Goal: Find specific page/section: Find specific page/section

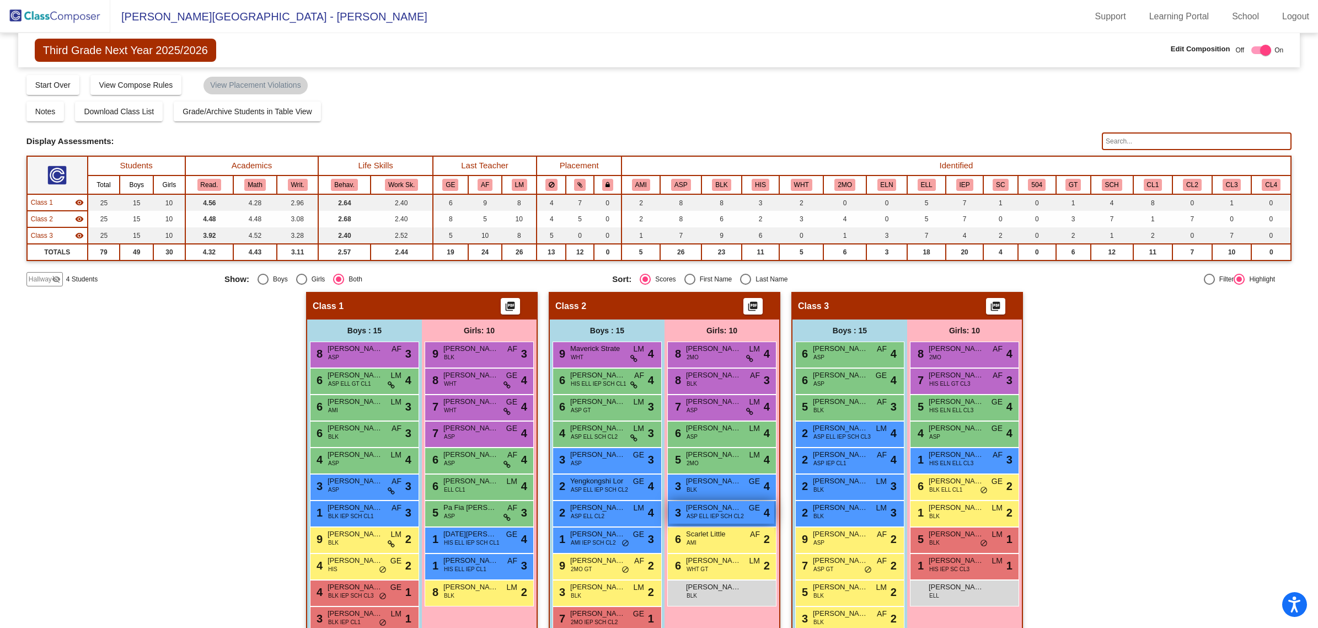
scroll to position [125, 0]
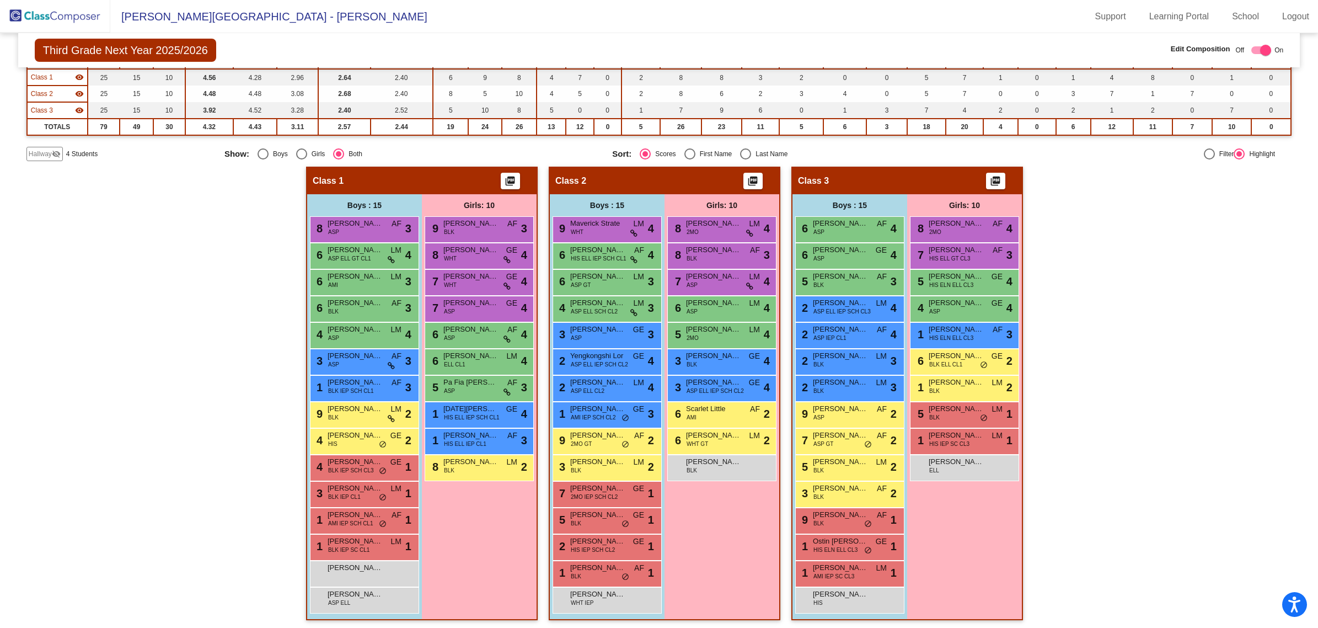
click at [69, 14] on img at bounding box center [55, 16] width 110 height 33
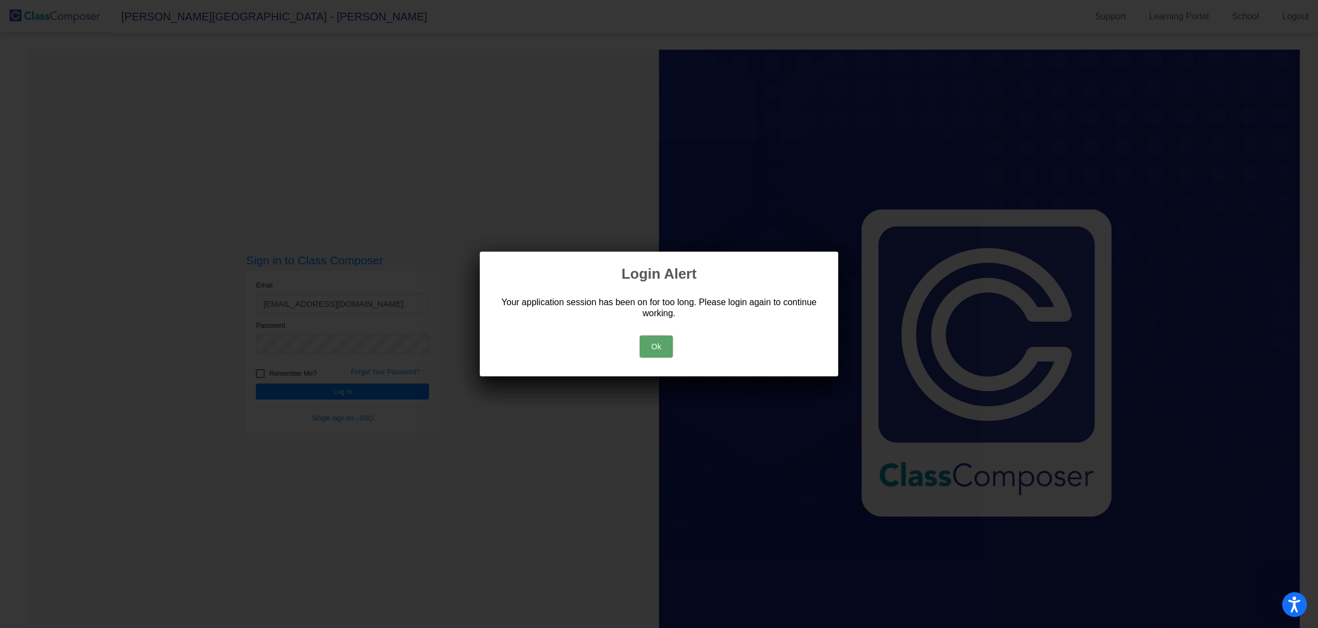
drag, startPoint x: 668, startPoint y: 335, endPoint x: 662, endPoint y: 344, distance: 10.3
click at [662, 344] on button "Ok" at bounding box center [656, 346] width 33 height 22
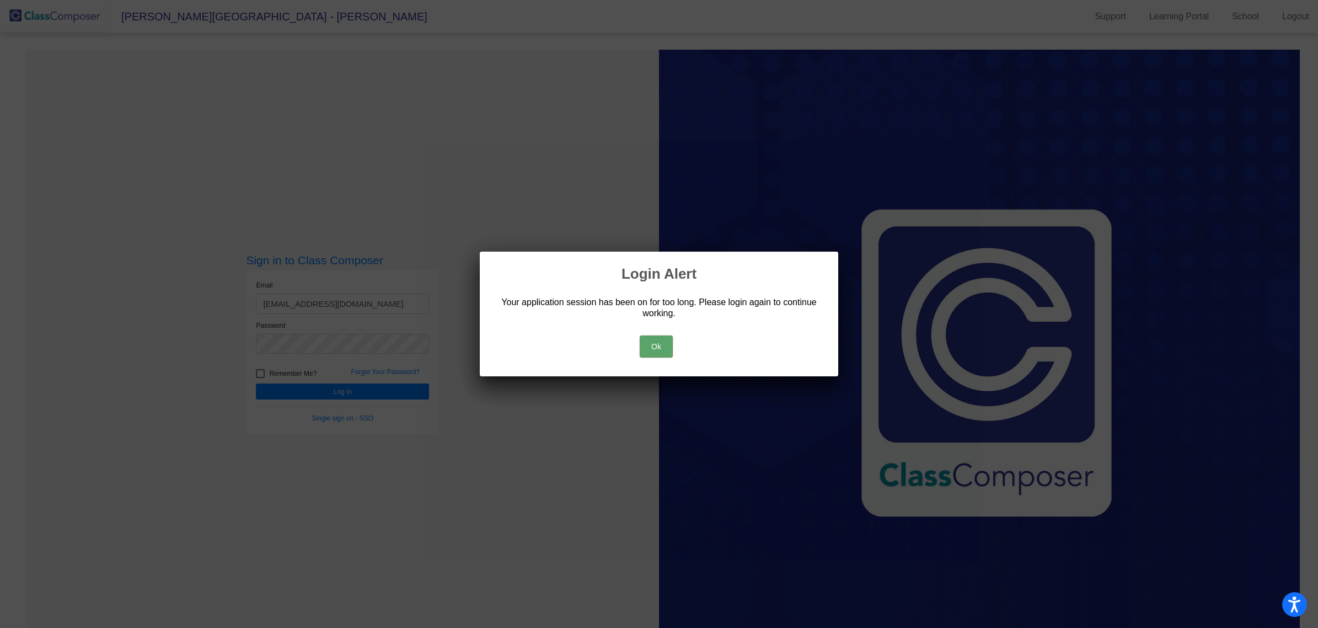
click at [660, 346] on button "Ok" at bounding box center [656, 346] width 33 height 22
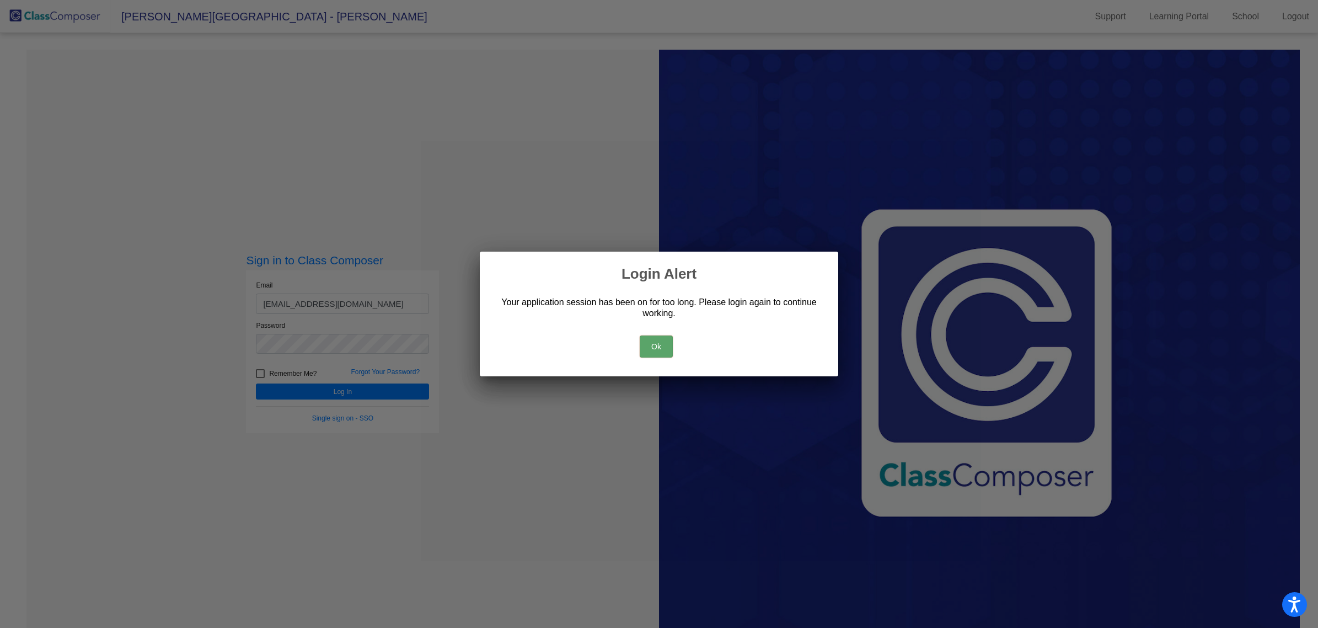
click at [660, 346] on button "Ok" at bounding box center [656, 346] width 33 height 22
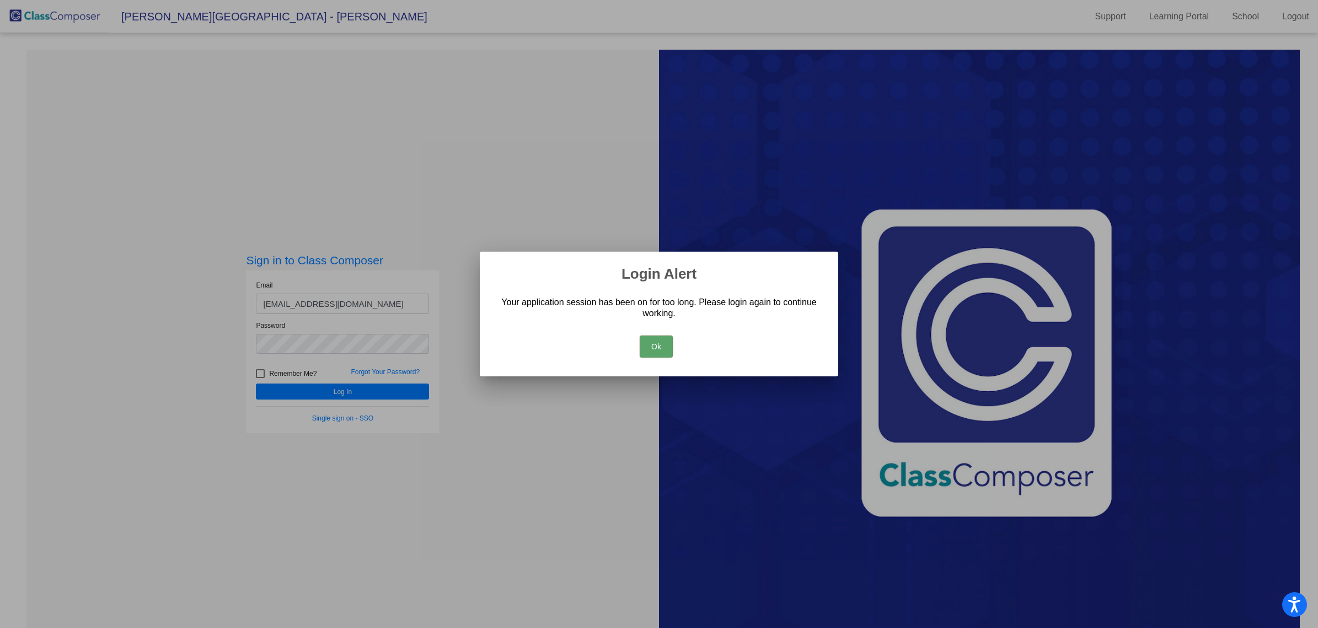
click at [660, 346] on button "Ok" at bounding box center [656, 346] width 33 height 22
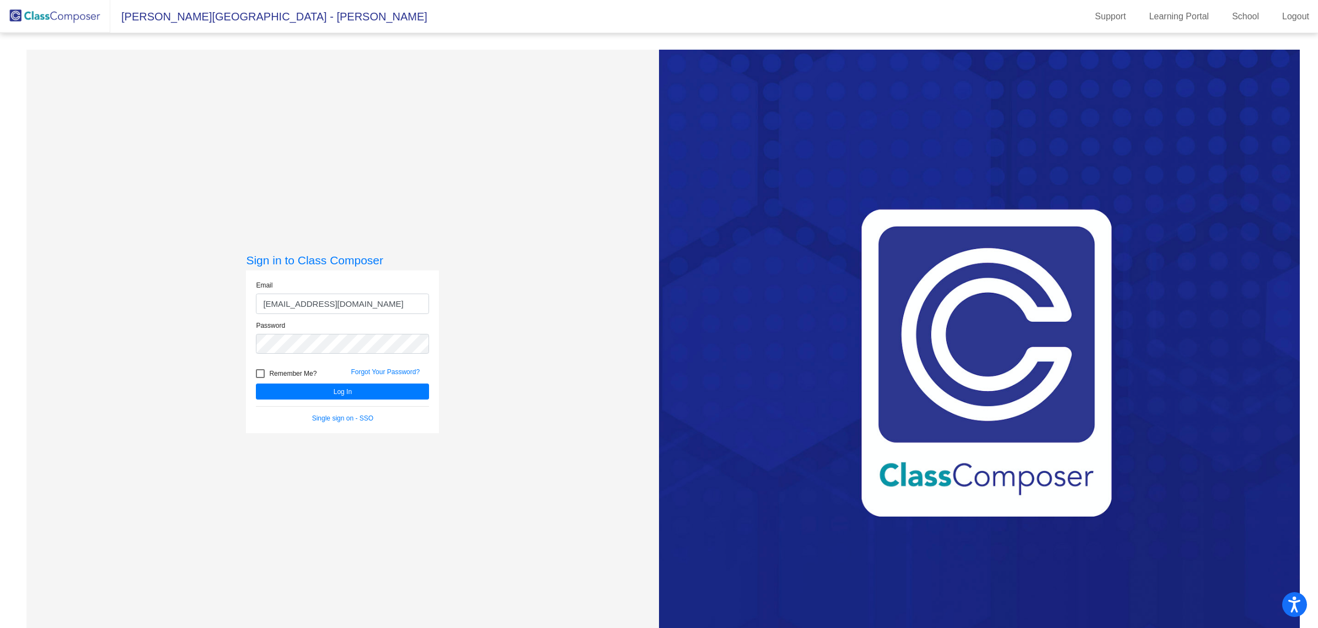
click at [356, 381] on div "Forgot Your Password?" at bounding box center [389, 375] width 95 height 17
click at [357, 386] on button "Log In" at bounding box center [342, 391] width 173 height 16
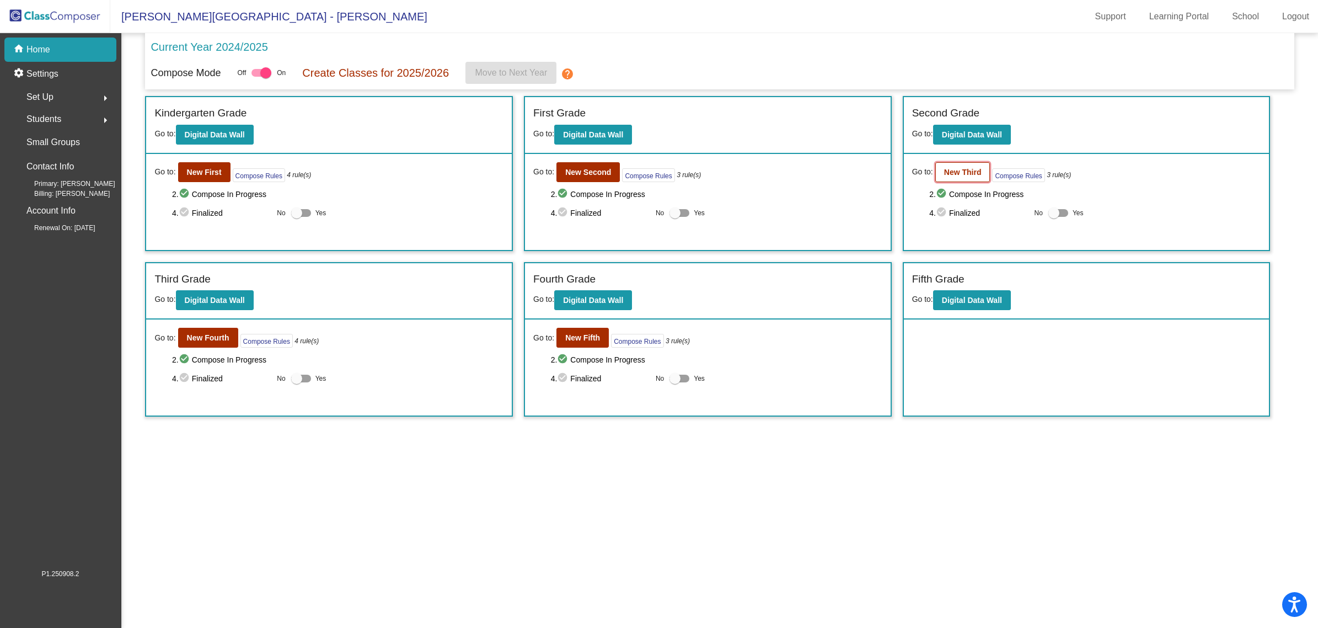
click at [965, 171] on b "New Third" at bounding box center [963, 172] width 38 height 9
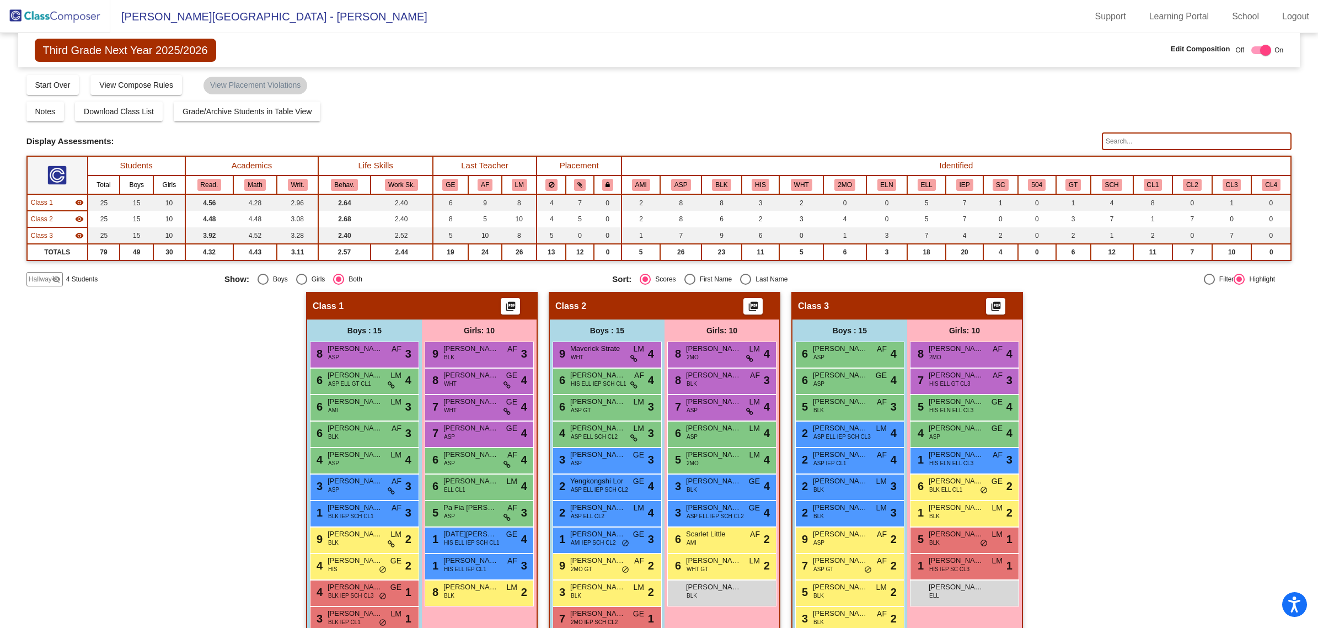
click at [52, 275] on mat-icon "visibility_off" at bounding box center [56, 279] width 9 height 9
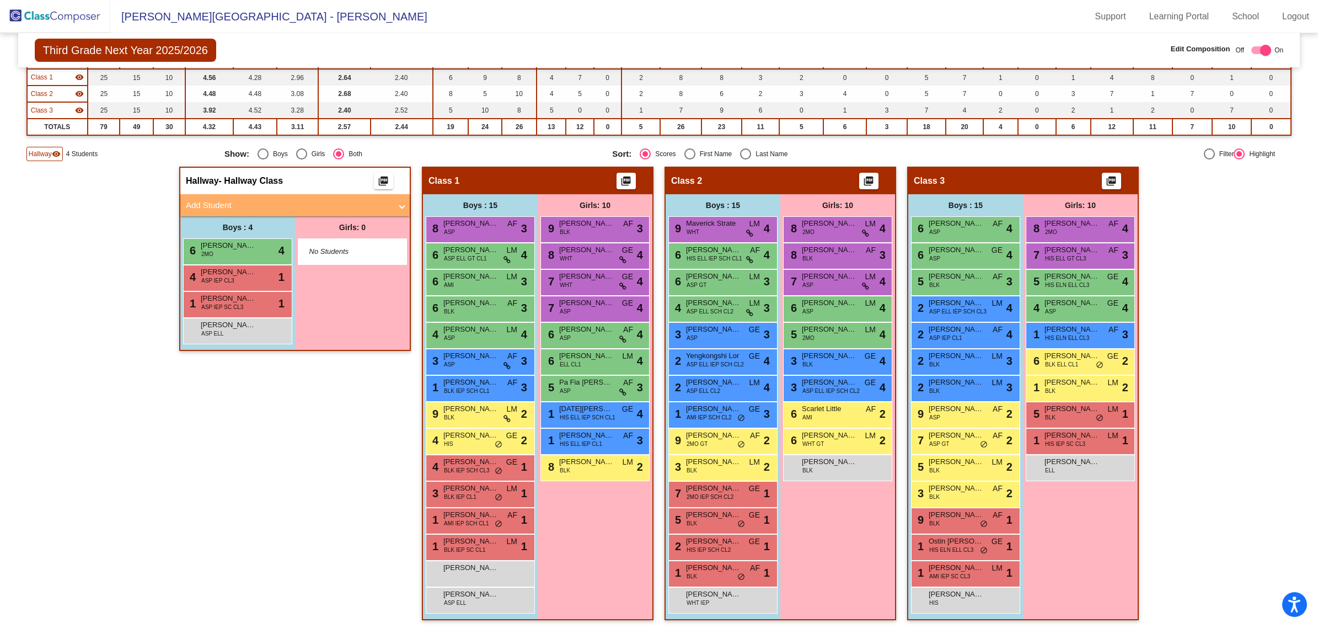
scroll to position [1, 0]
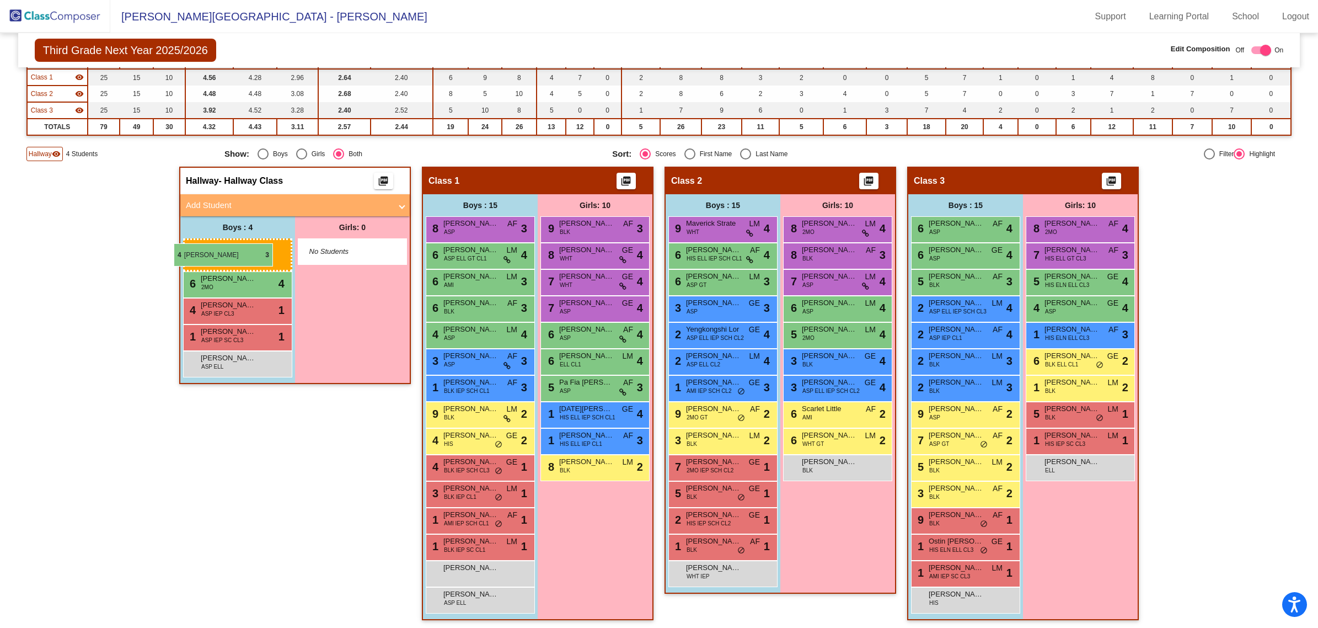
drag, startPoint x: 709, startPoint y: 304, endPoint x: 174, endPoint y: 243, distance: 538.9
